Goal: Task Accomplishment & Management: Manage account settings

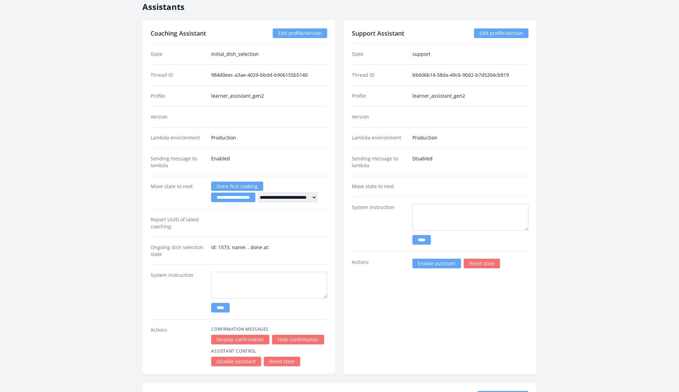
scroll to position [981, 0]
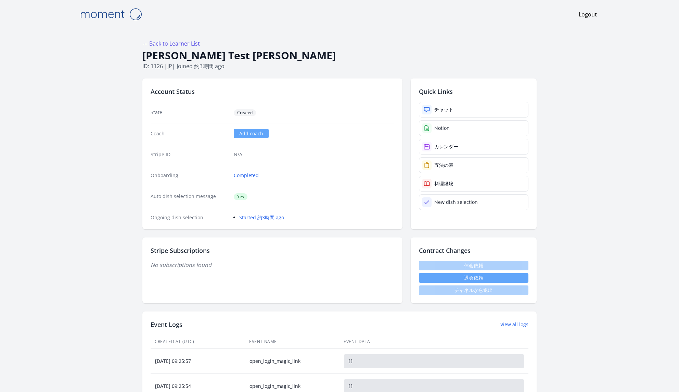
scroll to position [976, 0]
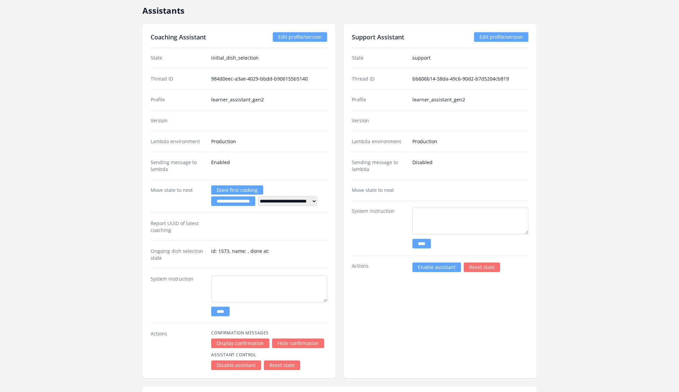
click at [306, 35] on link "Edit profile/version" at bounding box center [300, 37] width 54 height 10
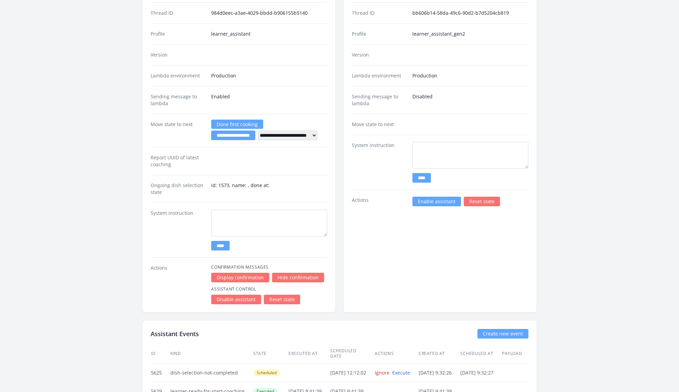
scroll to position [1064, 0]
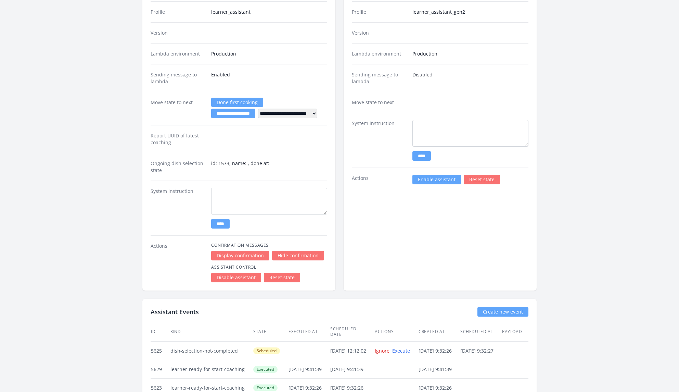
click at [280, 273] on link "Reset state" at bounding box center [282, 277] width 36 height 10
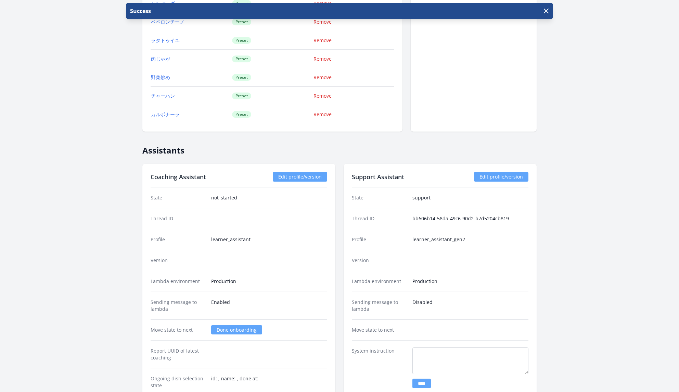
scroll to position [841, 0]
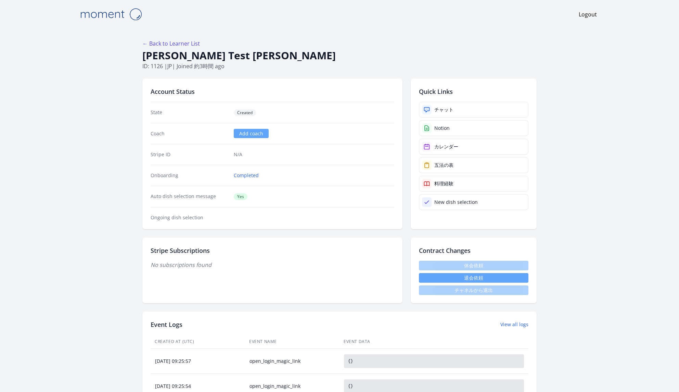
scroll to position [841, 0]
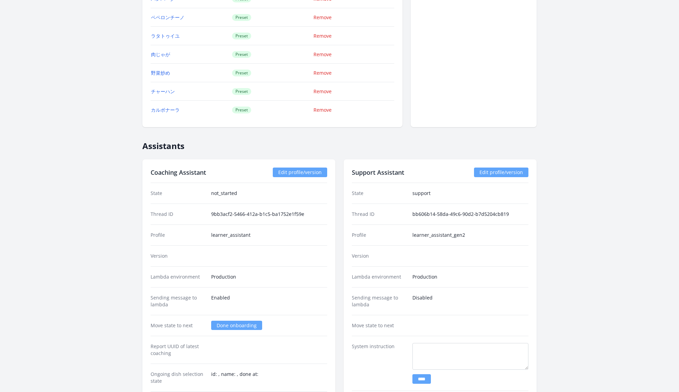
click at [241, 321] on link "Done onboarding" at bounding box center [236, 324] width 51 height 9
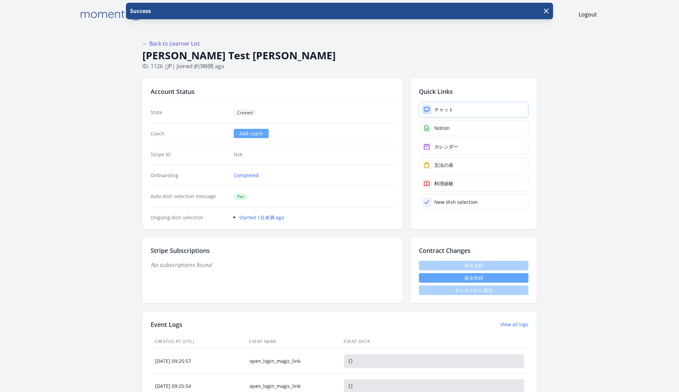
click at [468, 109] on link "チャット" at bounding box center [474, 110] width 110 height 16
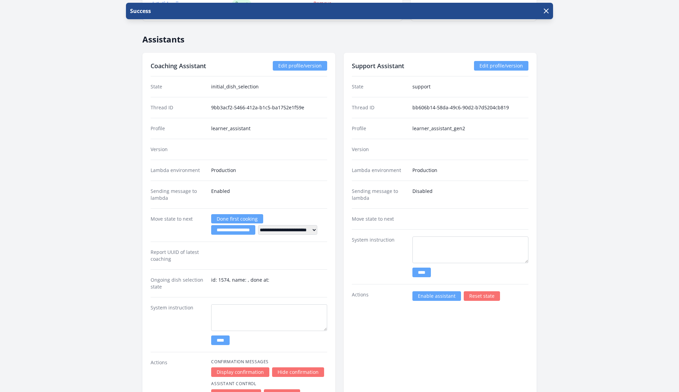
scroll to position [963, 0]
